Goal: Transaction & Acquisition: Subscribe to service/newsletter

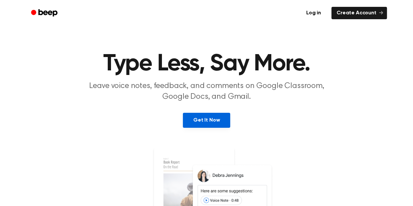
click at [191, 121] on link "Get It Now" at bounding box center [206, 120] width 47 height 15
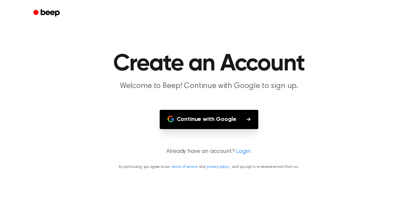
click at [206, 122] on button "Continue with Google" at bounding box center [209, 119] width 99 height 19
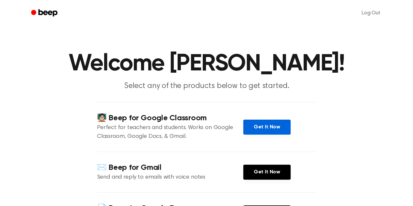
click at [258, 123] on link "Get It Now" at bounding box center [266, 127] width 47 height 15
